Goal: Transaction & Acquisition: Subscribe to service/newsletter

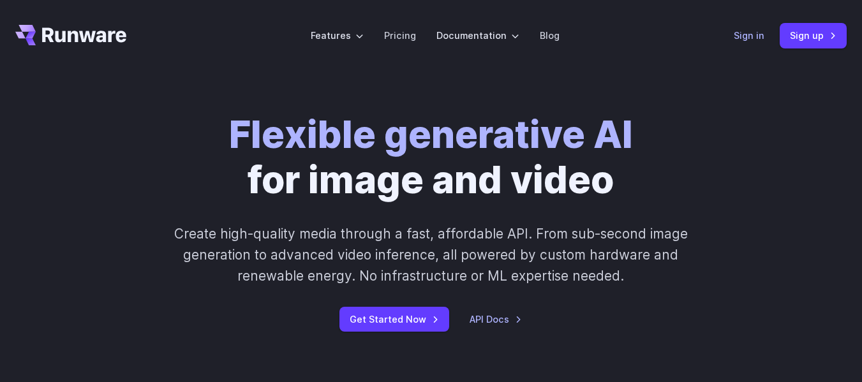
click at [756, 36] on link "Sign in" at bounding box center [749, 35] width 31 height 15
click at [815, 33] on link "Sign up" at bounding box center [813, 35] width 67 height 25
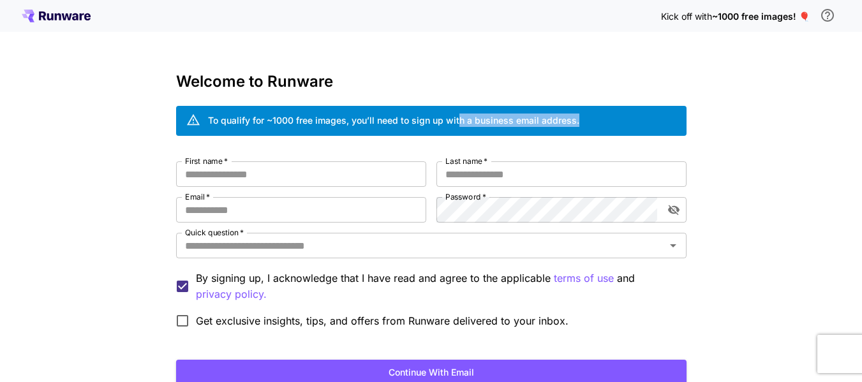
drag, startPoint x: 457, startPoint y: 114, endPoint x: 634, endPoint y: 114, distance: 176.7
click at [634, 114] on div "To qualify for ~1000 free images, you’ll need to sign up with a business email …" at bounding box center [431, 121] width 510 height 30
